Goal: Task Accomplishment & Management: Manage account settings

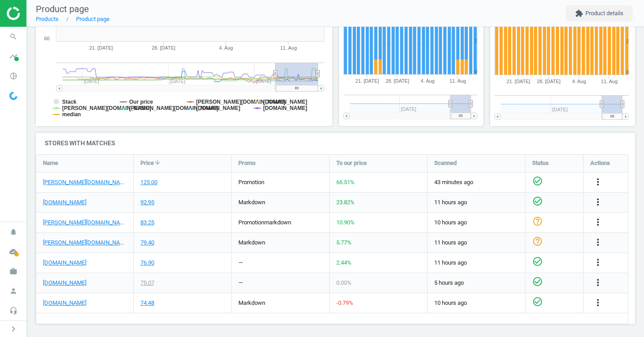
scroll to position [198, 0]
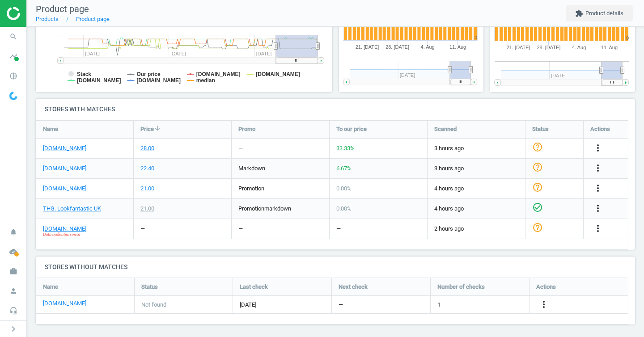
scroll to position [233, 0]
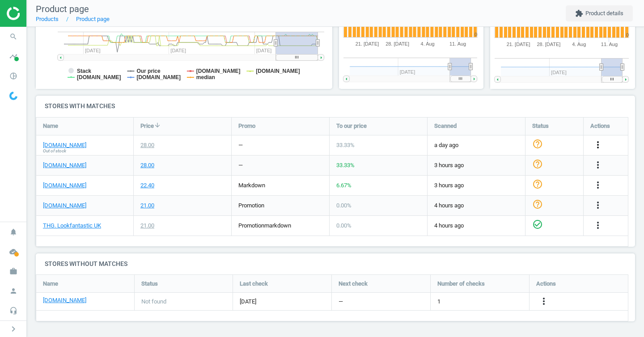
click at [601, 143] on icon "more_vert" at bounding box center [597, 144] width 11 height 11
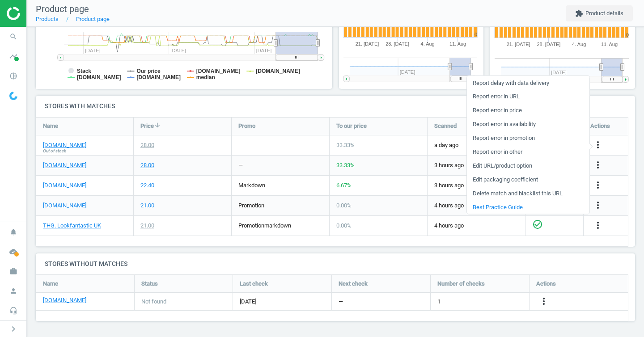
click at [494, 166] on link "Edit URL/product option" at bounding box center [528, 166] width 122 height 14
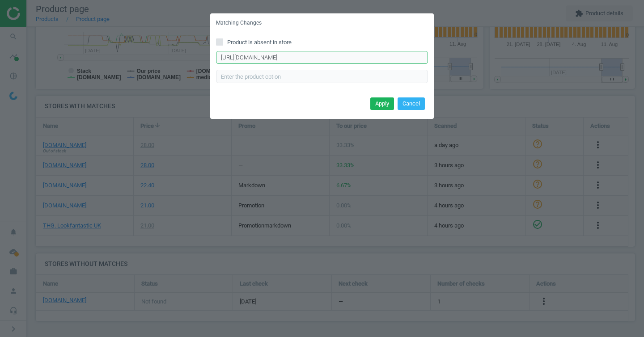
click at [350, 63] on input "https://www.beautybay.com/p/olaplex/no-3-hair-perfector-pre-shampoo-strengtheni…" at bounding box center [322, 57] width 212 height 13
click at [349, 53] on input "https://www.beautybay.com/p/olaplex/no-3-hair-perfector-pre-shampoo-strengtheni…" at bounding box center [322, 57] width 212 height 13
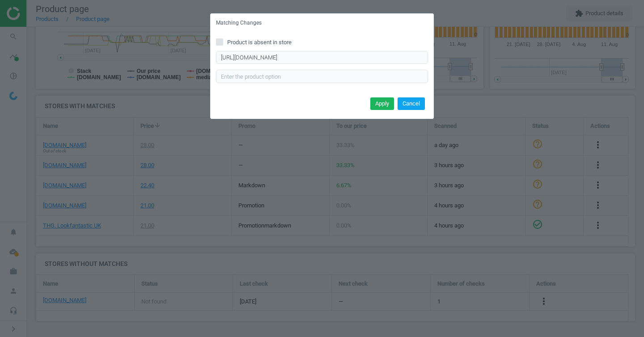
click at [416, 103] on button "Cancel" at bounding box center [410, 103] width 27 height 13
